Goal: Information Seeking & Learning: Check status

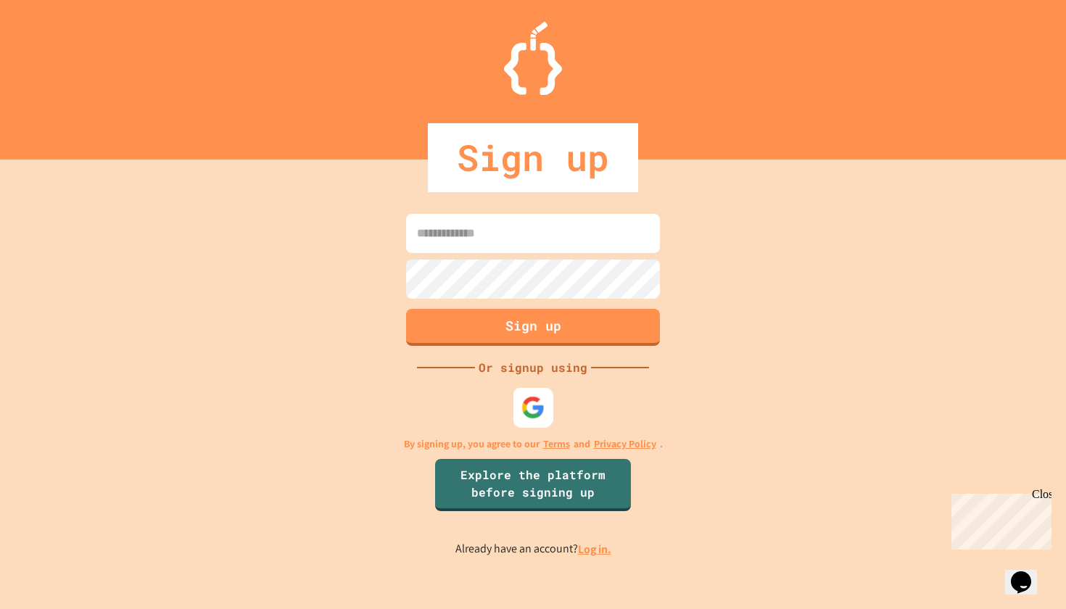
click at [539, 409] on img at bounding box center [534, 408] width 24 height 24
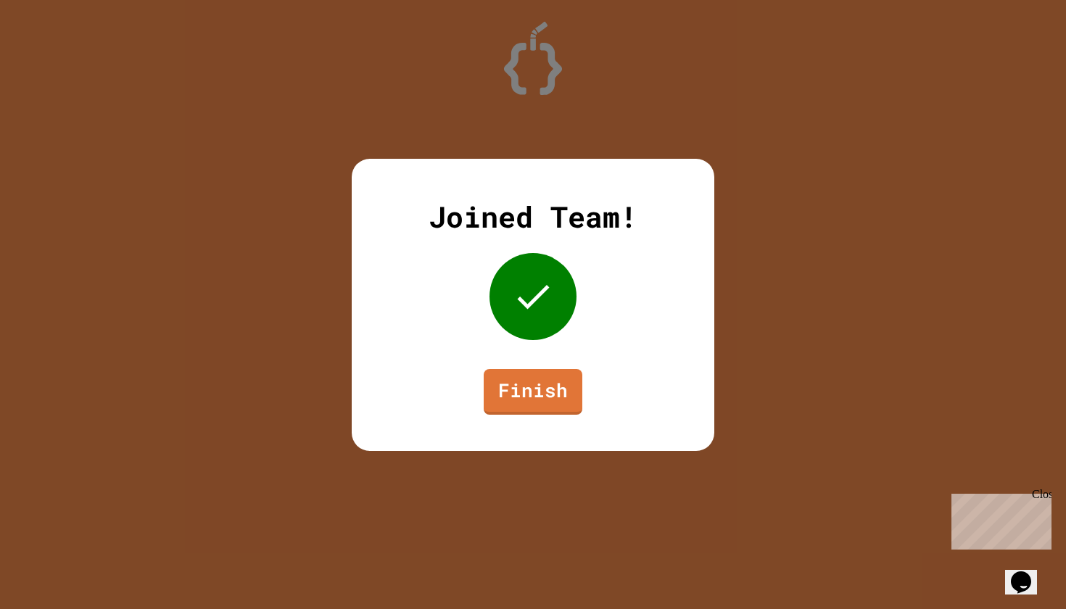
click at [556, 397] on link "Finish" at bounding box center [533, 392] width 99 height 46
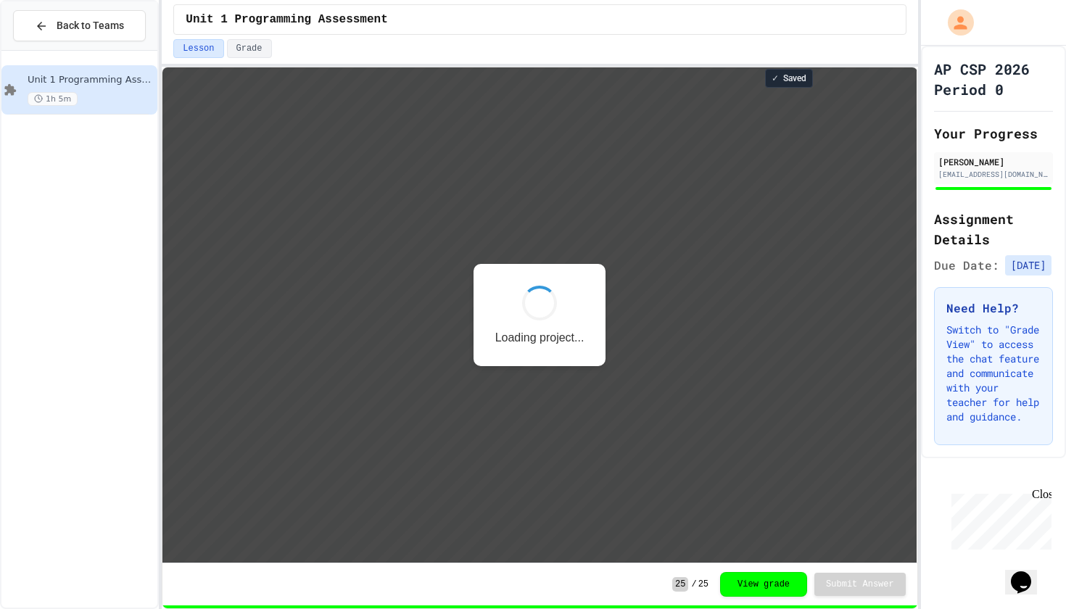
scroll to position [1, 0]
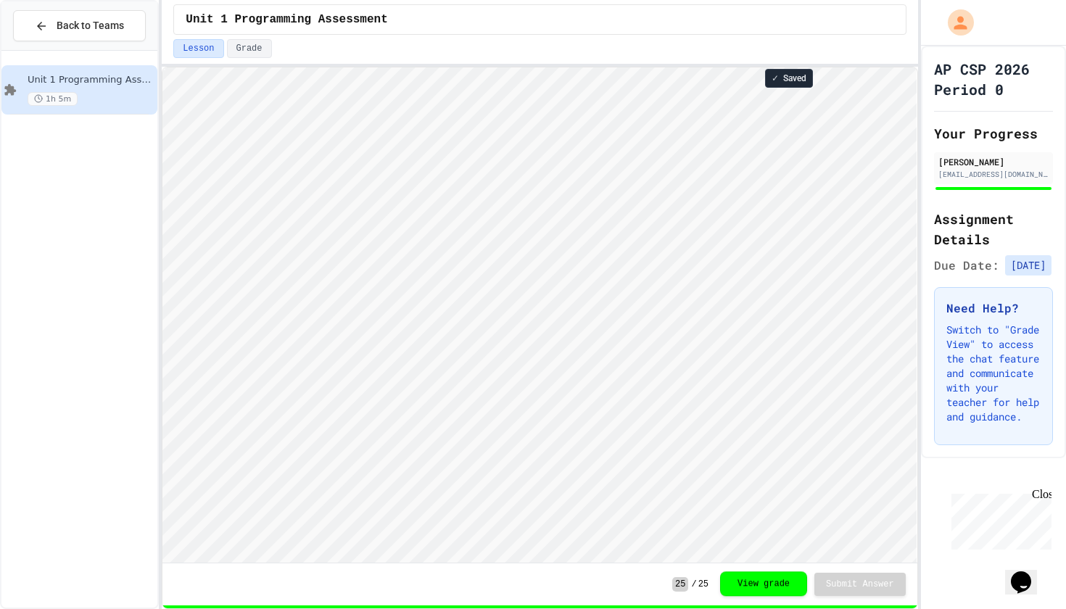
click at [752, 586] on button "View grade" at bounding box center [763, 584] width 87 height 25
click at [746, 584] on button "View grade" at bounding box center [763, 583] width 87 height 25
click at [1042, 495] on div "Close" at bounding box center [1041, 497] width 18 height 18
click at [731, 584] on button "View grade" at bounding box center [763, 583] width 87 height 25
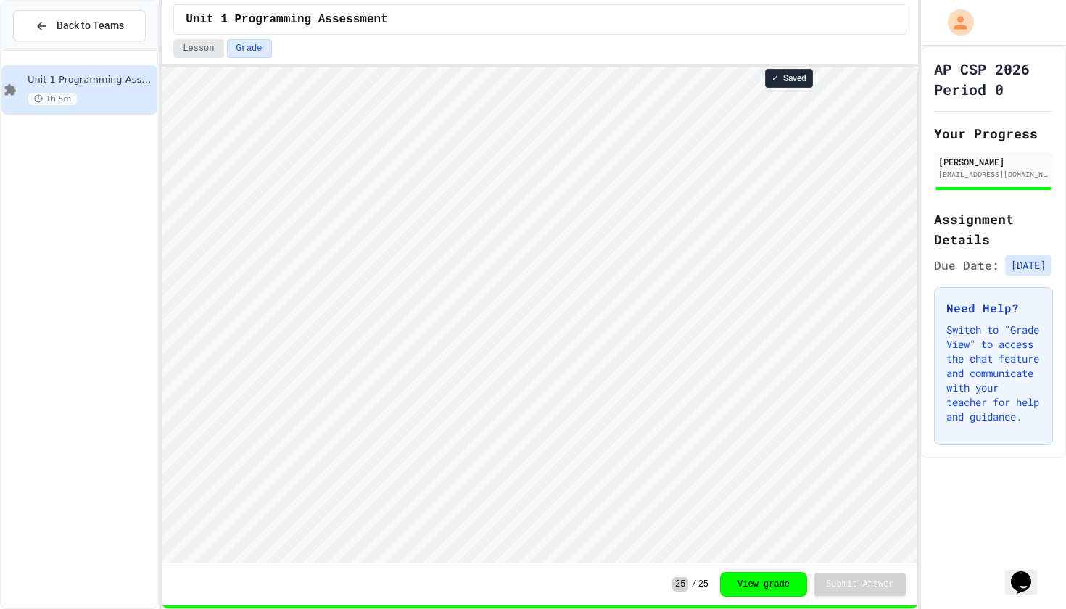
click at [214, 49] on button "Lesson" at bounding box center [198, 48] width 50 height 19
click at [251, 48] on button "Grade" at bounding box center [249, 48] width 45 height 19
click at [213, 45] on button "Lesson" at bounding box center [198, 48] width 50 height 19
click at [745, 579] on button "View grade" at bounding box center [763, 583] width 87 height 25
click at [252, 57] on button "Grade" at bounding box center [249, 48] width 45 height 19
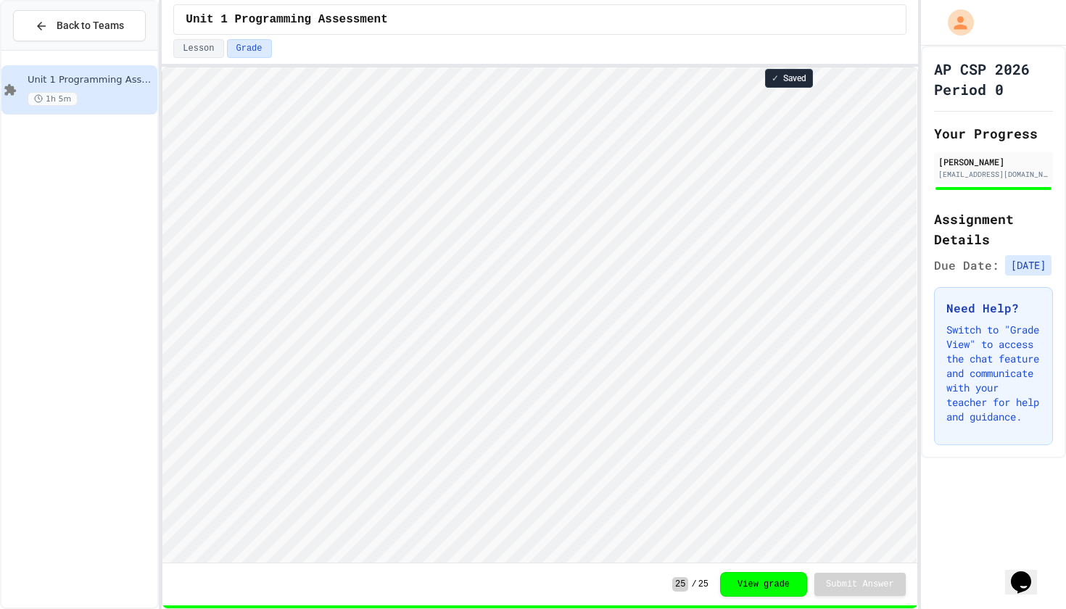
click at [304, 44] on div "Lesson Grade" at bounding box center [539, 48] width 733 height 19
click at [239, 46] on button "Grade" at bounding box center [249, 48] width 45 height 19
click at [352, 46] on div "Lesson Grade" at bounding box center [539, 48] width 733 height 19
